Goal: Find specific page/section: Find specific page/section

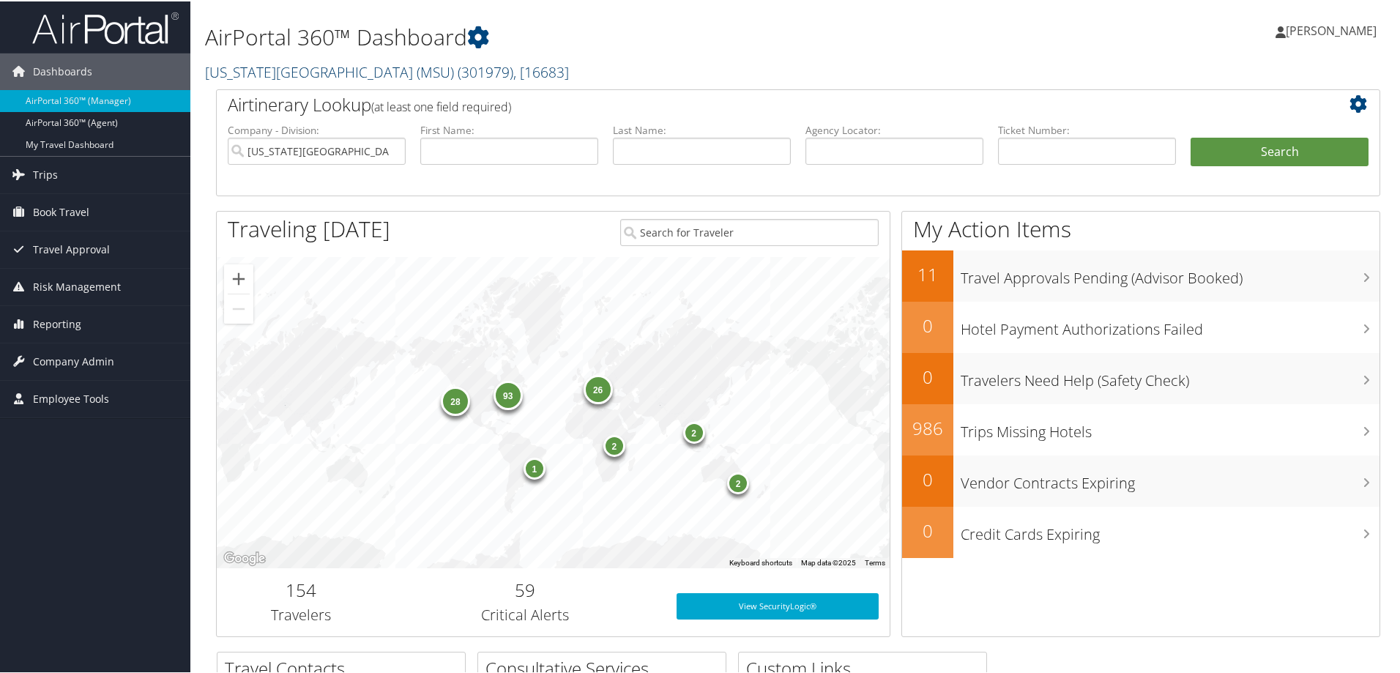
click at [457, 68] on span "( 301979 )" at bounding box center [485, 71] width 56 height 20
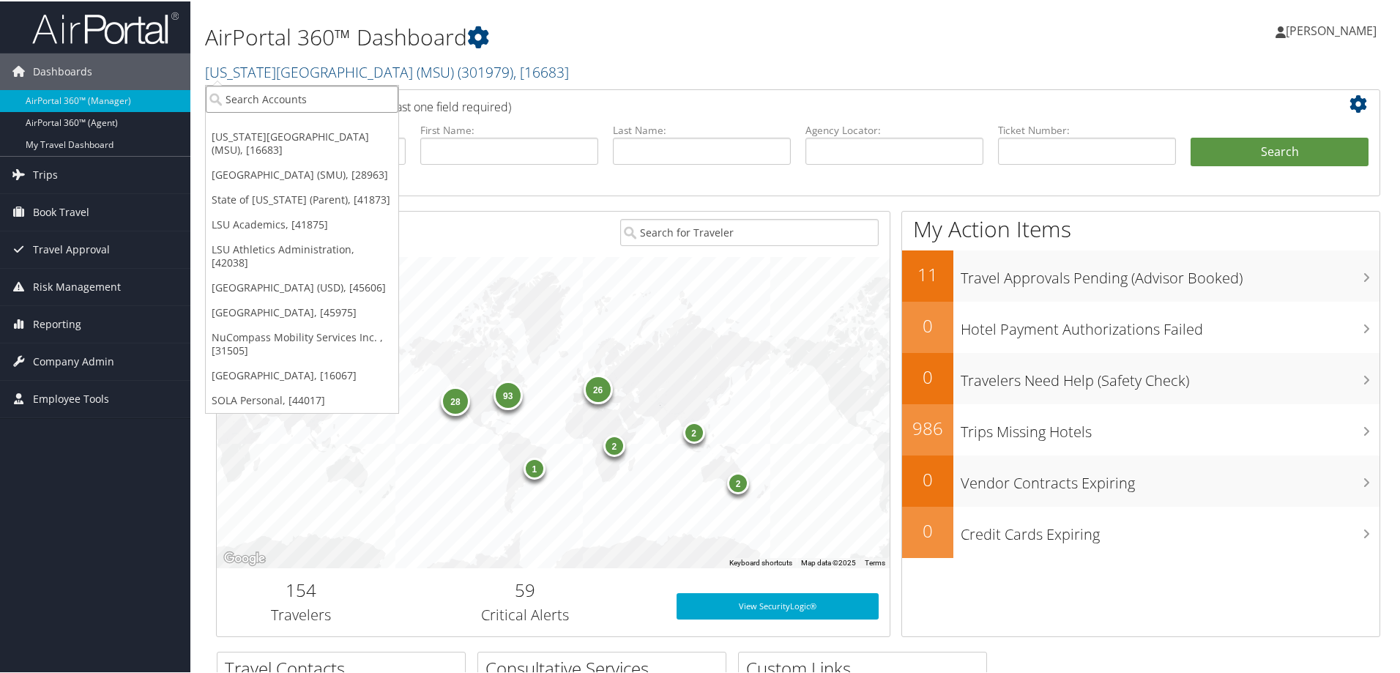
click at [272, 103] on input "search" at bounding box center [302, 97] width 193 height 27
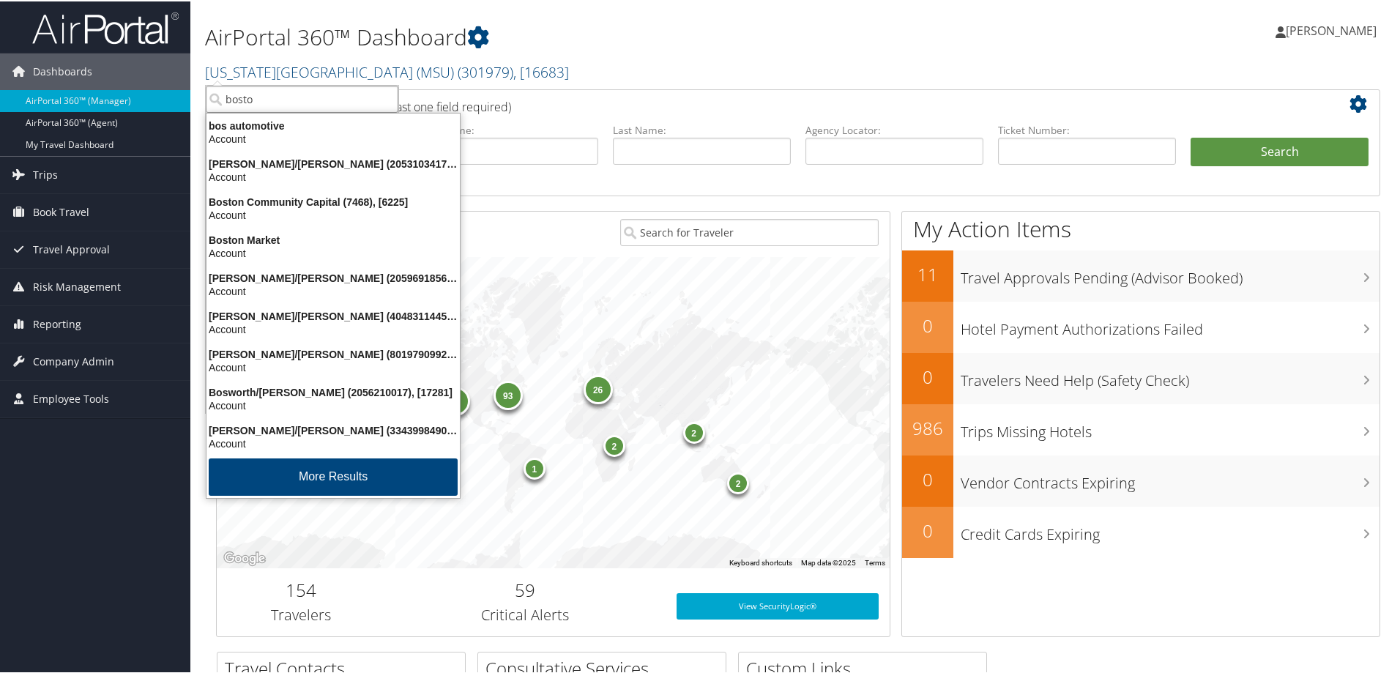
type input "[GEOGRAPHIC_DATA]"
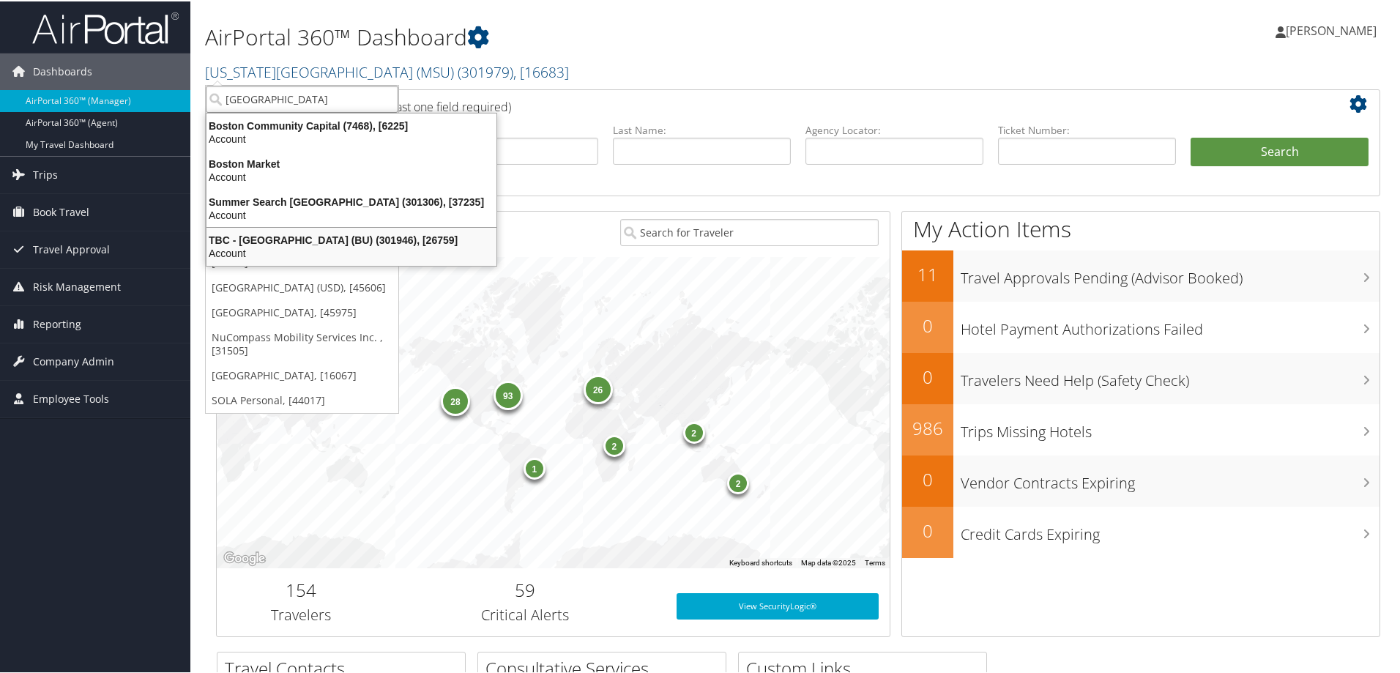
click at [292, 239] on div "TBC - [GEOGRAPHIC_DATA] (BU) (301946), [26759]" at bounding box center [351, 238] width 307 height 13
